Goal: Navigation & Orientation: Understand site structure

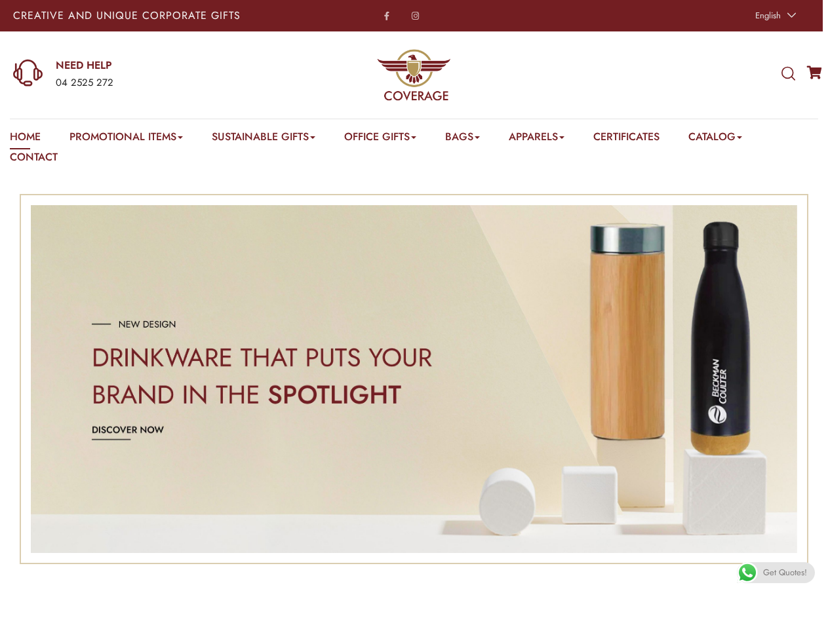
click at [774, 16] on span "English" at bounding box center [768, 15] width 26 height 12
click at [141, 75] on div "04 2525 272" at bounding box center [163, 83] width 214 height 17
click at [788, 74] on icon at bounding box center [789, 74] width 14 height 14
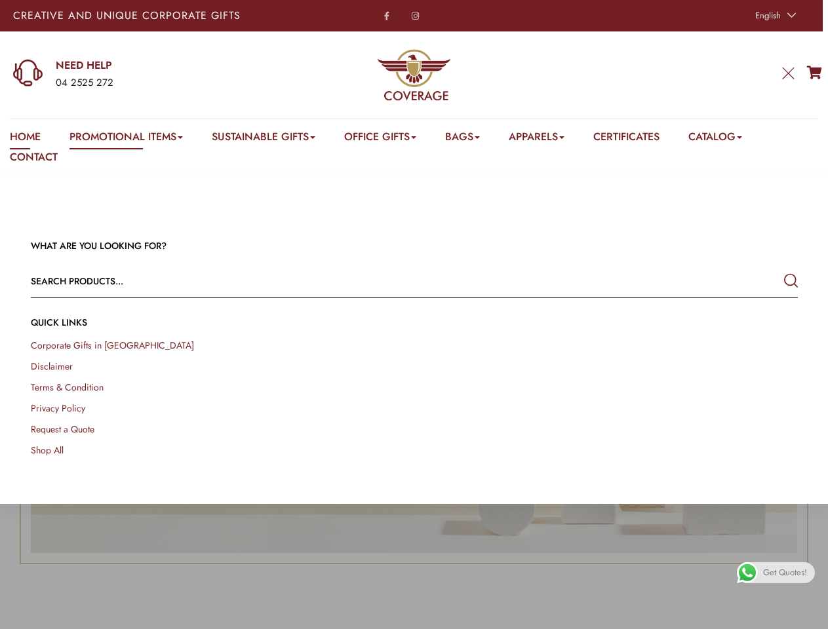
click at [128, 139] on link "Promotional Items" at bounding box center [126, 139] width 113 height 20
click at [388, 139] on link "Office Gifts" at bounding box center [380, 139] width 72 height 20
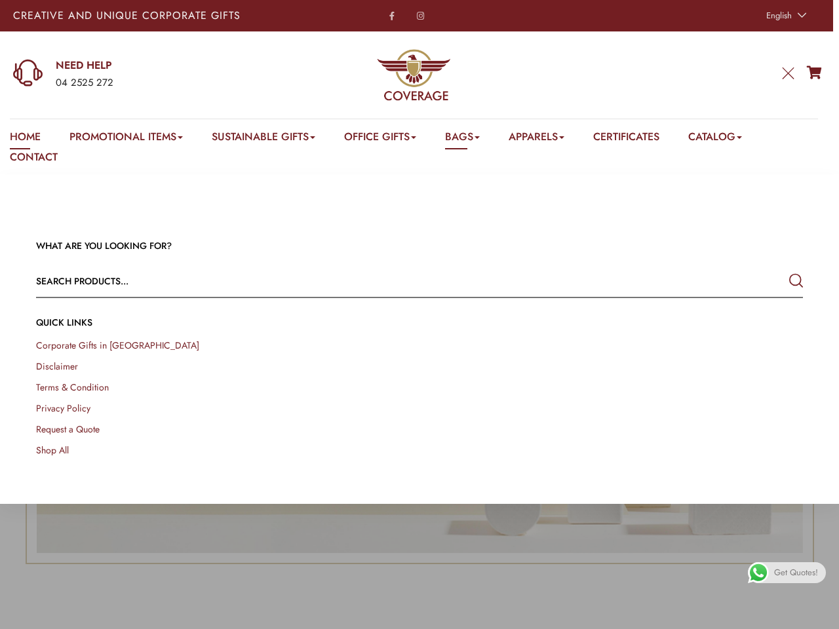
click at [473, 139] on link "Bags" at bounding box center [462, 139] width 35 height 20
click at [550, 139] on link "Apparels" at bounding box center [537, 139] width 56 height 20
click at [732, 139] on link "Catalog" at bounding box center [715, 139] width 54 height 20
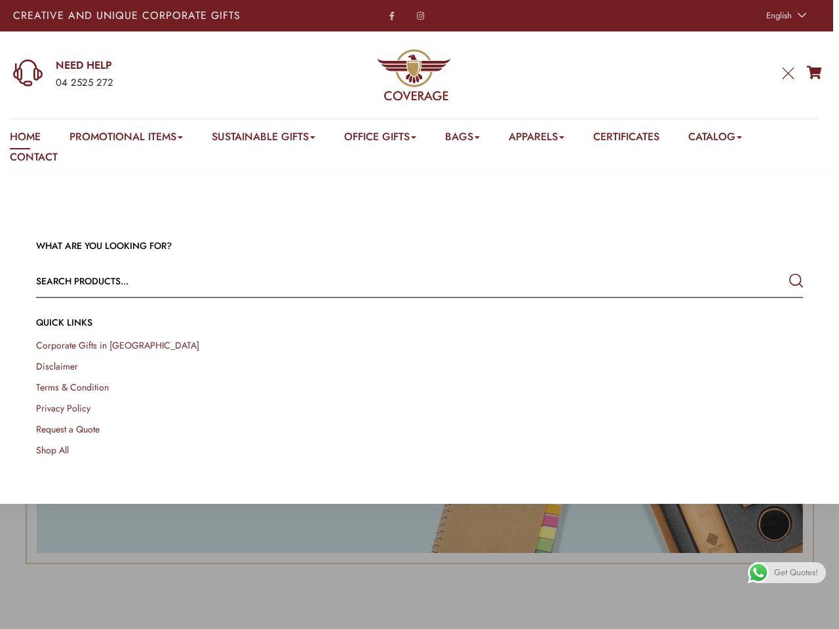
click at [813, 614] on link at bounding box center [825, 615] width 30 height 30
click at [776, 573] on span "Get Quotes!" at bounding box center [796, 573] width 44 height 21
